Goal: Check status: Check status

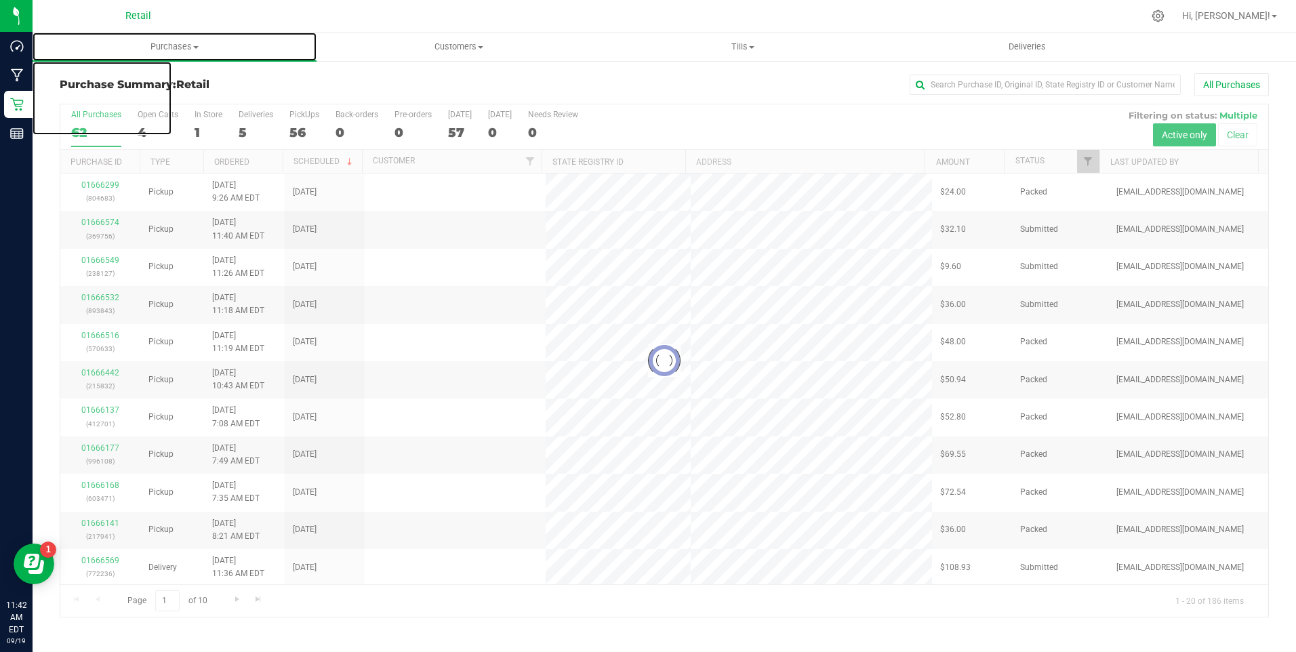
drag, startPoint x: 172, startPoint y: 46, endPoint x: 146, endPoint y: 62, distance: 29.9
click at [172, 46] on span "Purchases" at bounding box center [175, 47] width 284 height 12
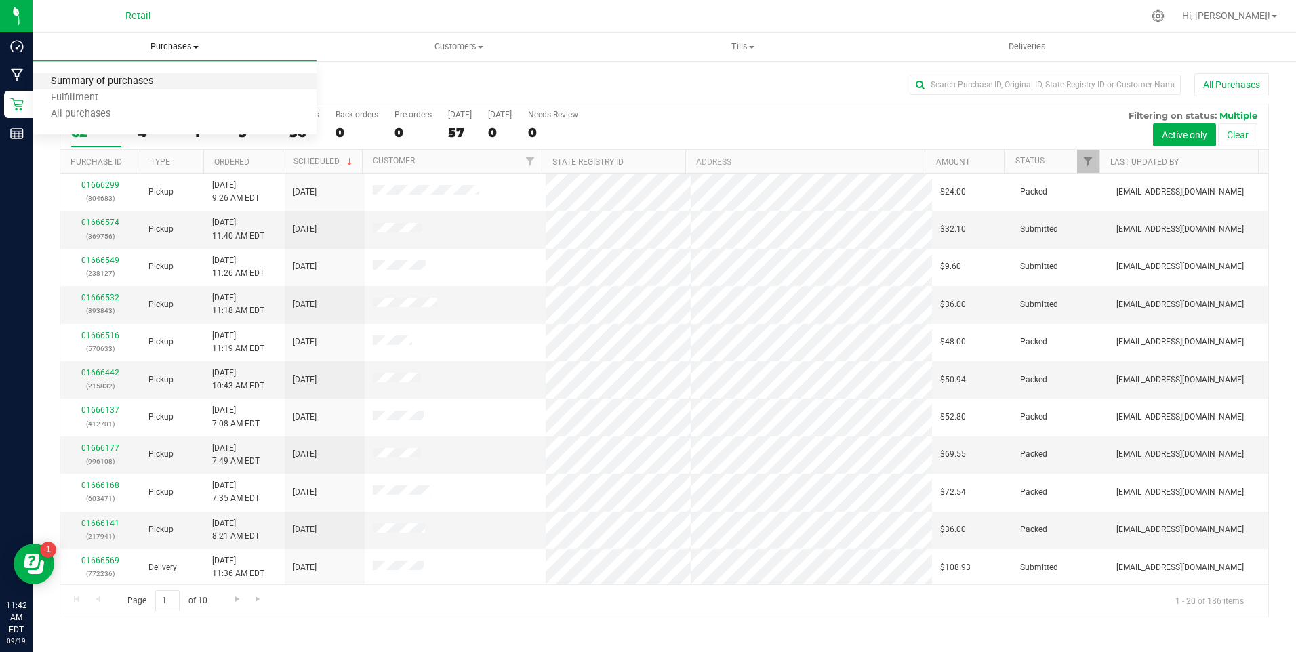
click at [114, 81] on span "Summary of purchases" at bounding box center [102, 82] width 139 height 12
click at [198, 135] on div "14" at bounding box center [209, 133] width 28 height 16
click at [0, 0] on input "In Store 14" at bounding box center [0, 0] width 0 height 0
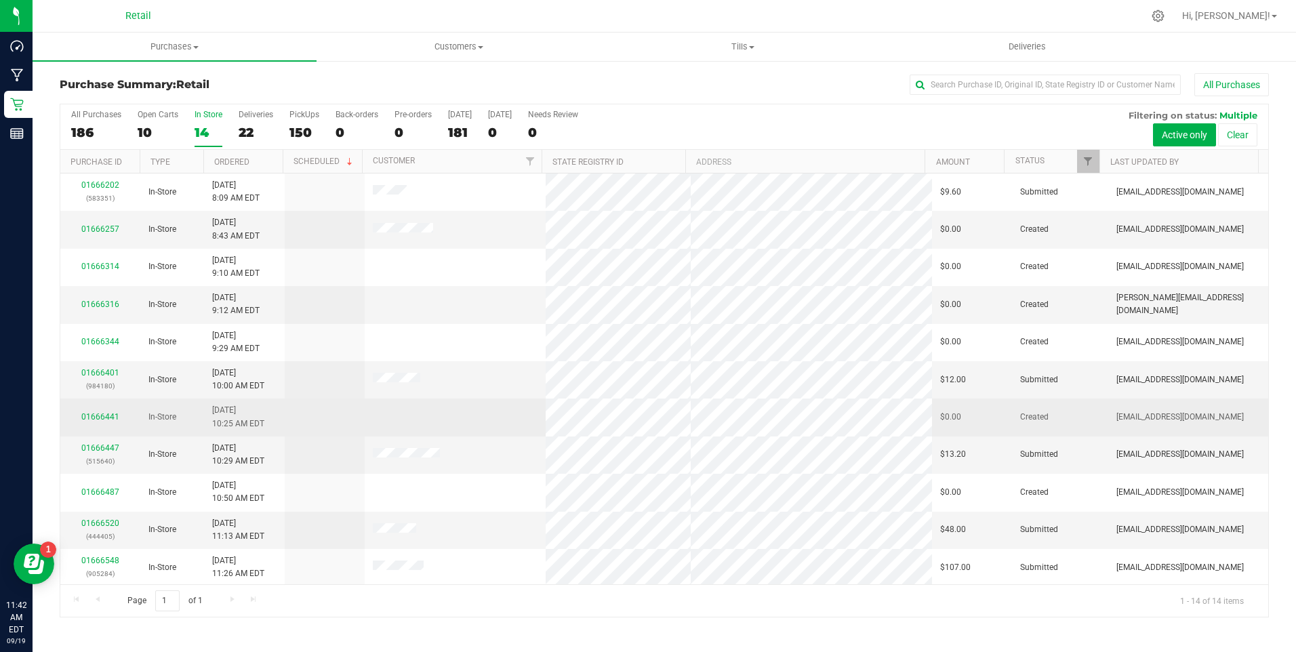
scroll to position [115, 0]
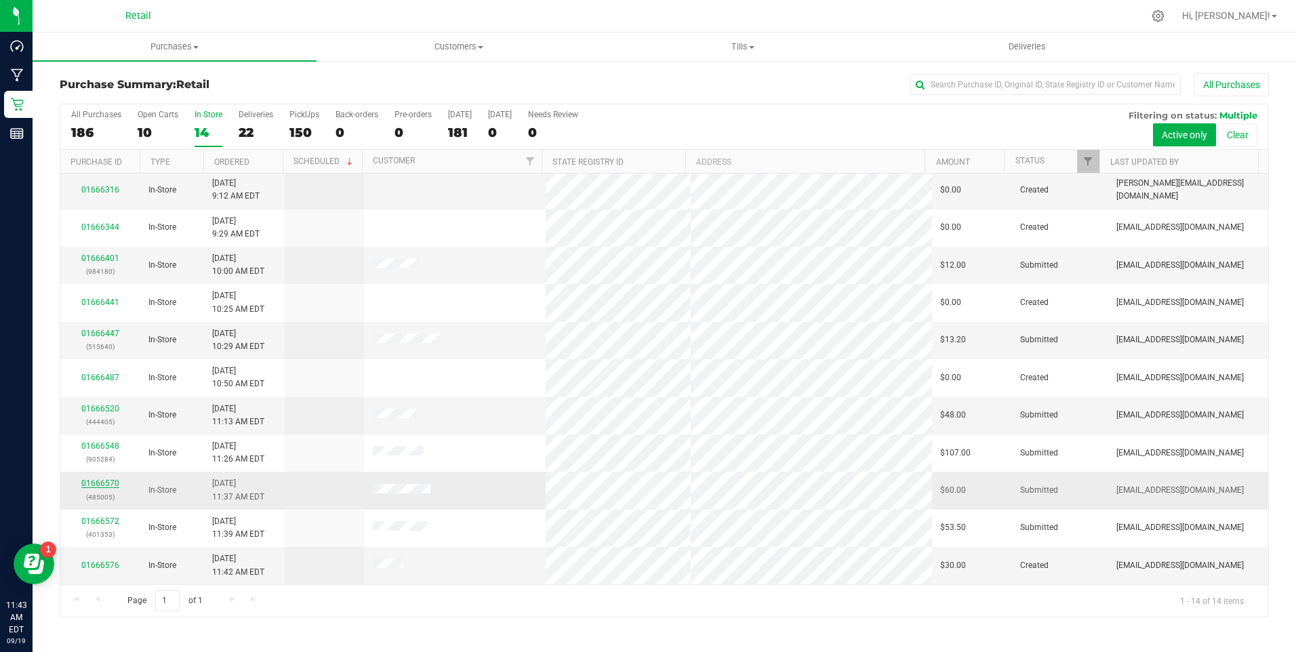
click at [94, 480] on link "01666570" at bounding box center [100, 483] width 38 height 9
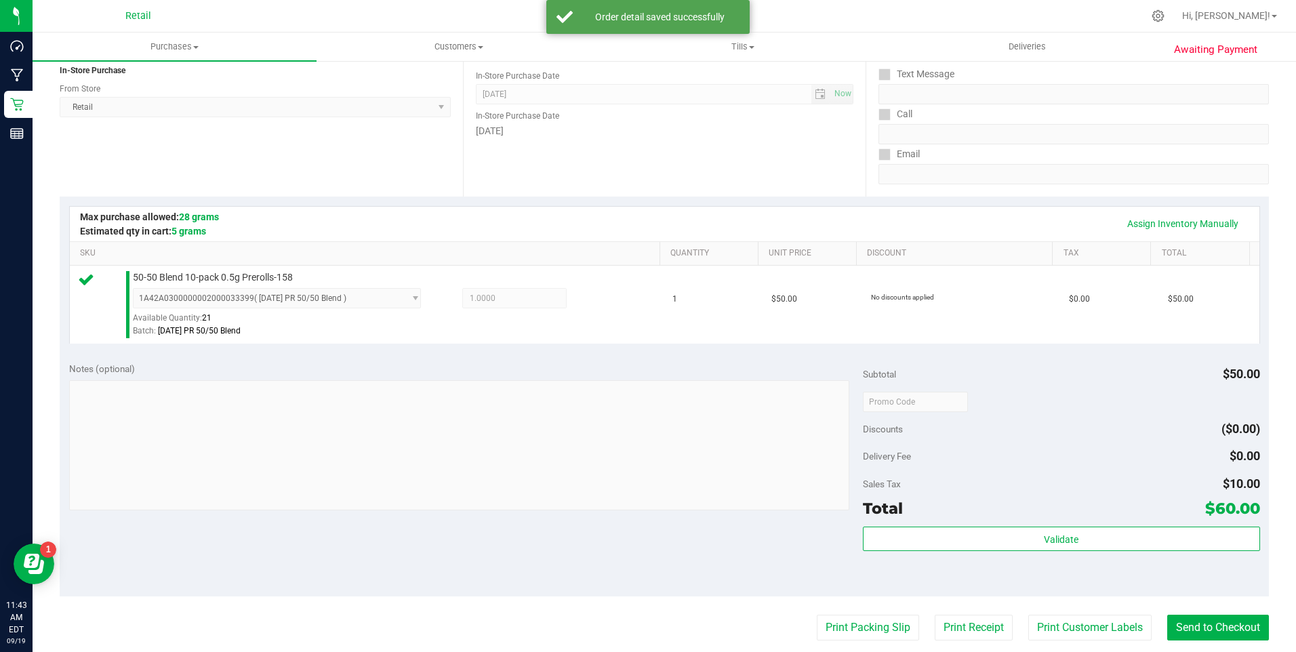
scroll to position [271, 0]
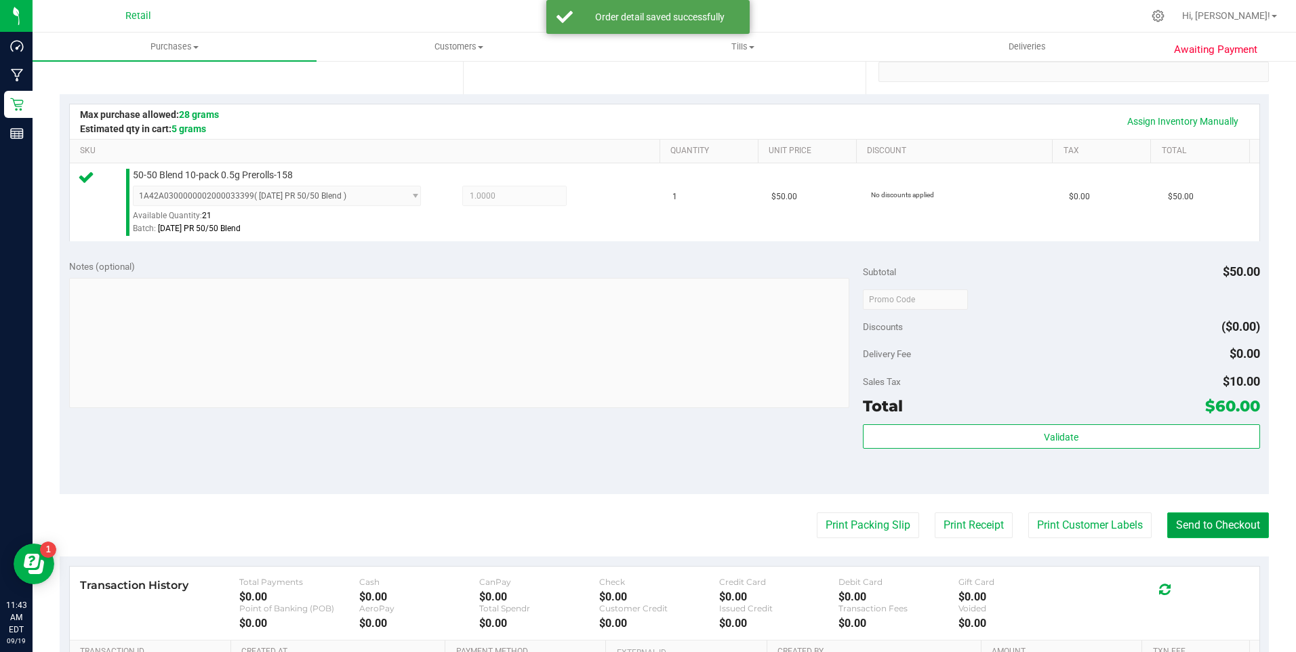
click at [1221, 517] on button "Send to Checkout" at bounding box center [1218, 526] width 102 height 26
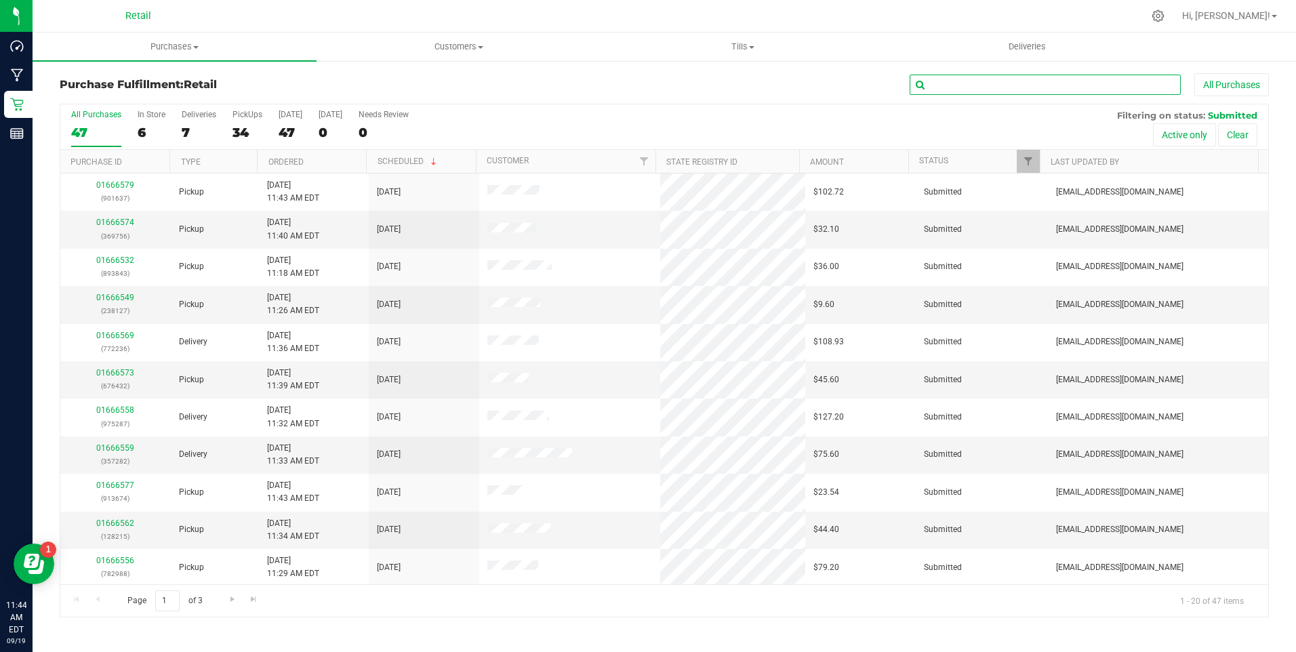
click at [1146, 87] on input "text" at bounding box center [1045, 85] width 271 height 20
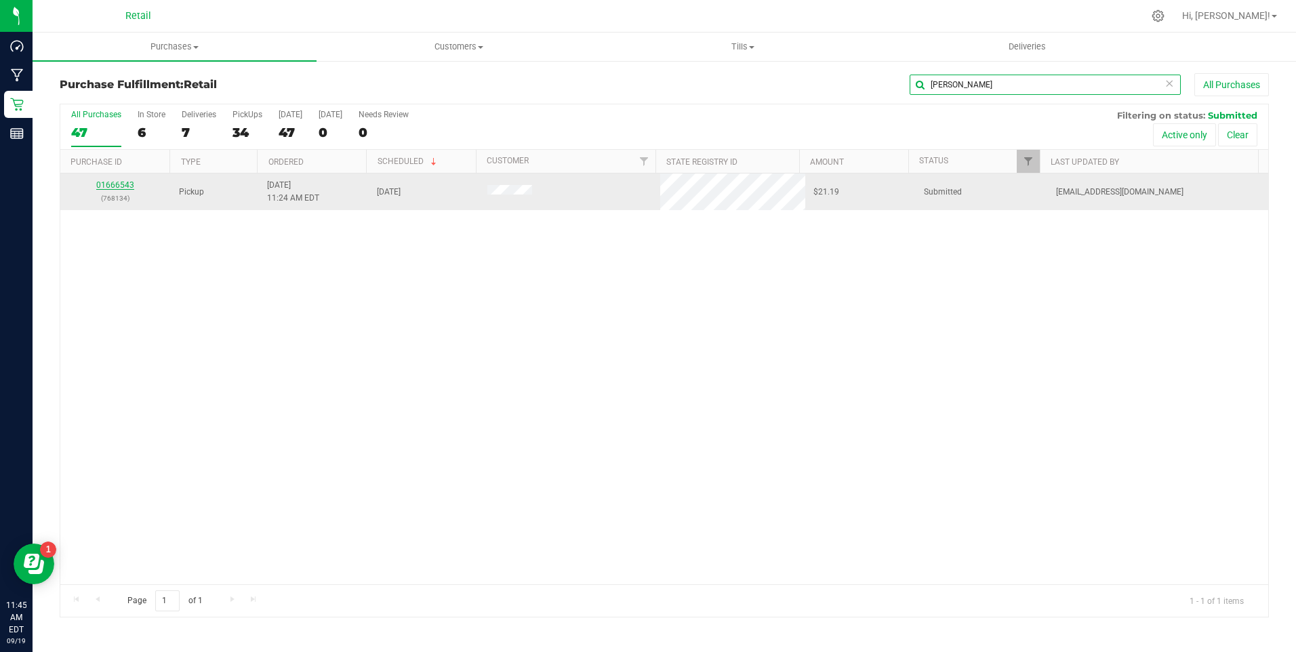
type input "[PERSON_NAME]"
click at [107, 182] on link "01666543" at bounding box center [115, 184] width 38 height 9
